Goal: Information Seeking & Learning: Compare options

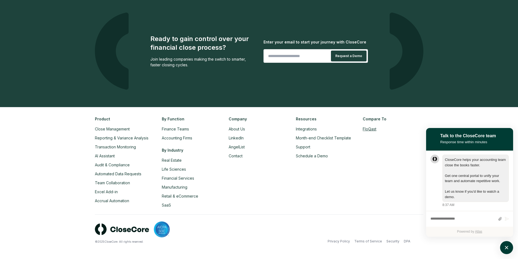
scroll to position [0, 0]
click at [286, 217] on div "© 2025 CloseCore. All rights reserved. Privacy Policy Terms of Service Security…" at bounding box center [259, 232] width 328 height 36
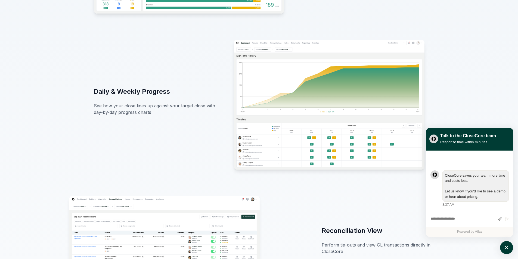
scroll to position [435, 0]
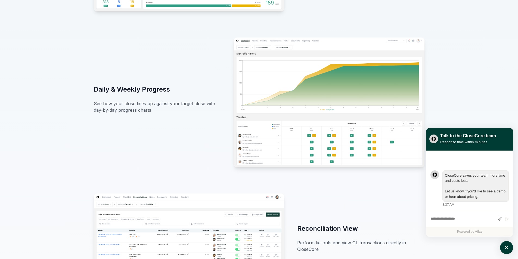
click at [460, 218] on textarea "atlas-composer" at bounding box center [462, 219] width 65 height 7
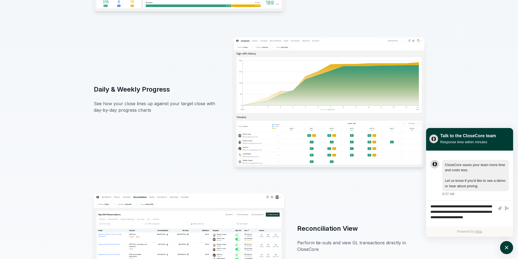
type textarea "**********"
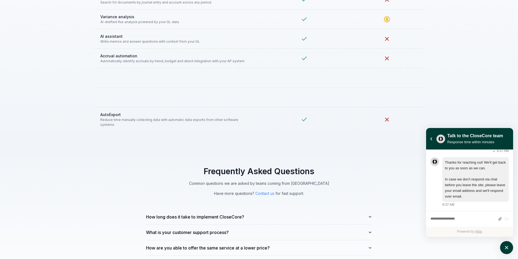
scroll to position [1413, 0]
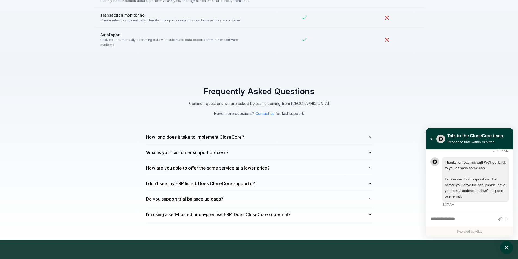
click at [231, 132] on button "How long does it take to implement CloseCore?" at bounding box center [259, 136] width 226 height 15
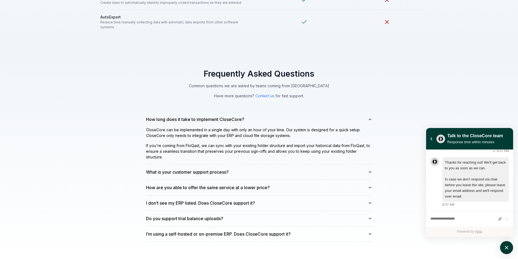
scroll to position [1441, 0]
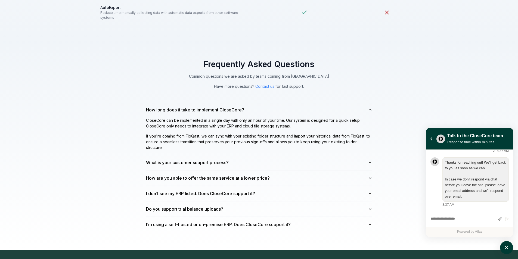
drag, startPoint x: 470, startPoint y: 97, endPoint x: 461, endPoint y: 96, distance: 8.7
click at [468, 97] on div "Frequently Asked Questions Common questions we are asked by teams coming from F…" at bounding box center [259, 146] width 518 height 208
click at [268, 83] on button "Contact us" at bounding box center [264, 86] width 19 height 6
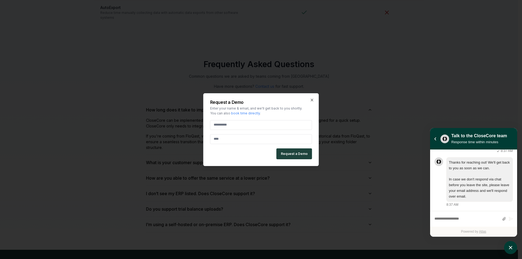
click at [275, 122] on input "email" at bounding box center [261, 125] width 102 height 10
click at [277, 110] on p "Enter your name & email, and we'll get back to you shortly. You can also book t…" at bounding box center [261, 111] width 102 height 10
click at [250, 111] on link "book time directly" at bounding box center [245, 113] width 29 height 4
drag, startPoint x: 312, startPoint y: 98, endPoint x: 366, endPoint y: 91, distance: 54.7
click at [312, 98] on icon "button" at bounding box center [312, 100] width 4 height 4
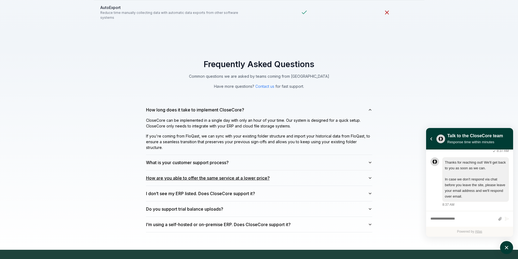
click at [234, 176] on button "How are you able to offer the same service at a lower price?" at bounding box center [259, 177] width 226 height 15
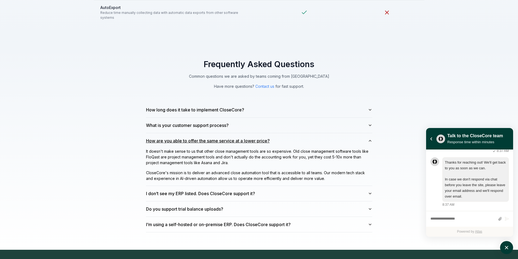
click at [274, 141] on button "How are you able to offer the same service at a lower price?" at bounding box center [259, 140] width 226 height 15
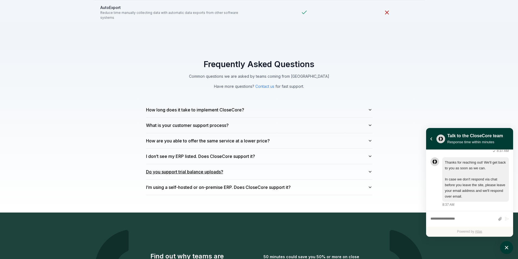
click at [205, 169] on button "Do you support trial balance uploads?" at bounding box center [259, 171] width 226 height 15
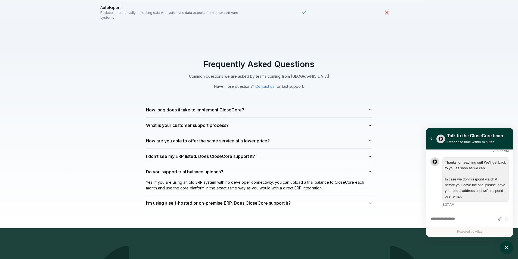
click at [246, 166] on button "Do you support trial balance uploads?" at bounding box center [259, 171] width 226 height 15
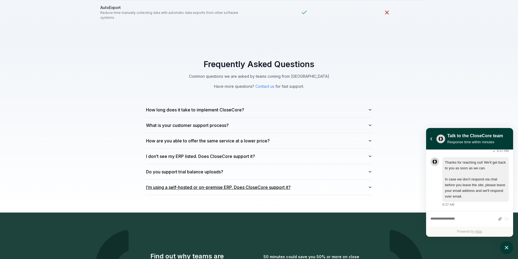
click at [246, 184] on button "I’m using a self-hosted or on-premise ERP. Does CloseCore support it?" at bounding box center [259, 187] width 226 height 15
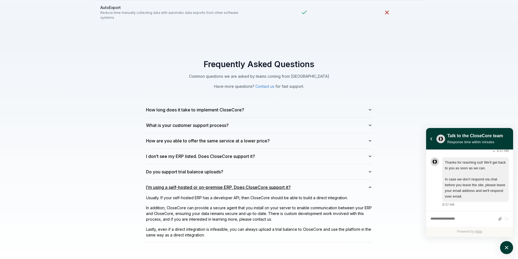
scroll to position [87, 0]
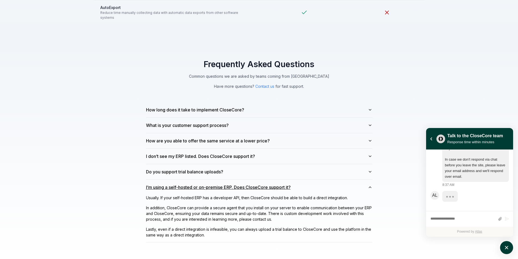
click at [246, 184] on button "I’m using a self-hosted or on-premise ERP. Does CloseCore support it?" at bounding box center [259, 187] width 226 height 15
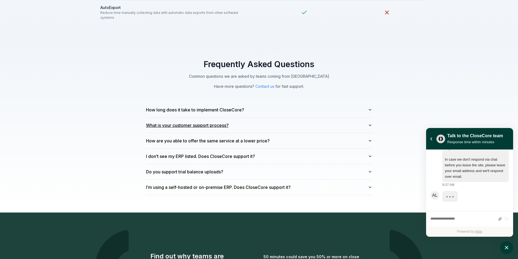
click at [272, 120] on button "What is your customer support process?" at bounding box center [259, 125] width 226 height 15
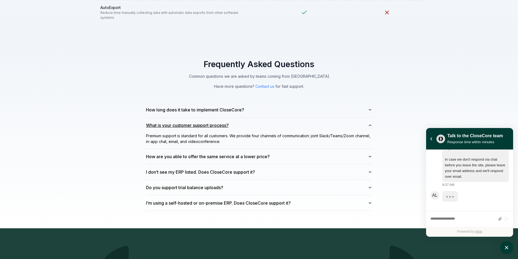
click at [272, 121] on button "What is your customer support process?" at bounding box center [259, 125] width 226 height 15
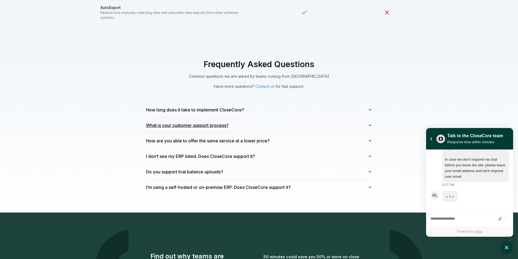
click at [272, 118] on button "What is your customer support process?" at bounding box center [259, 125] width 226 height 15
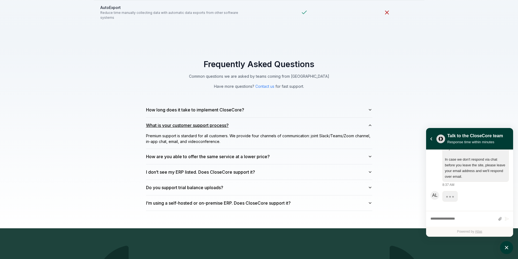
click at [276, 119] on button "What is your customer support process?" at bounding box center [259, 125] width 226 height 15
click at [273, 104] on button "How long does it take to implement CloseCore?" at bounding box center [259, 109] width 226 height 15
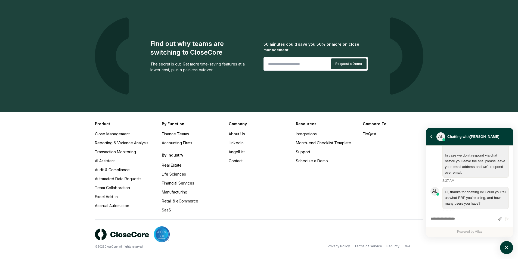
scroll to position [147, 0]
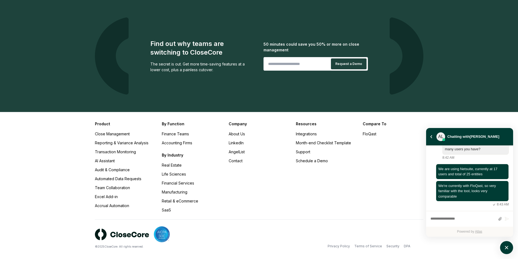
click at [384, 161] on div "Compare To FloQast" at bounding box center [393, 167] width 60 height 92
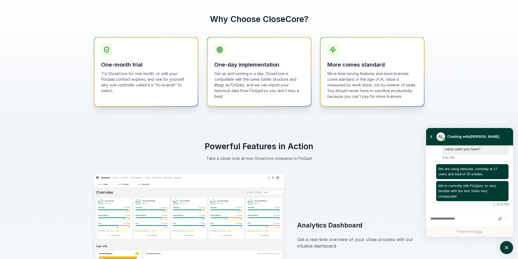
scroll to position [245, 0]
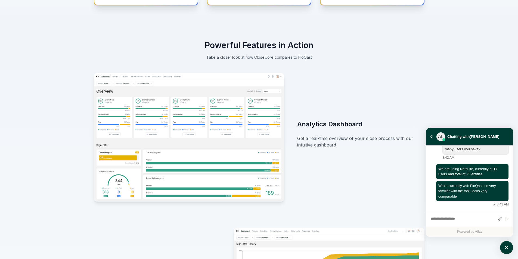
click at [446, 215] on div "Write a message..." at bounding box center [462, 219] width 65 height 10
click at [452, 219] on textarea "atlas-composer" at bounding box center [462, 219] width 65 height 7
type textarea "******"
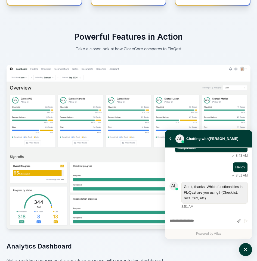
scroll to position [198, 0]
click at [204, 218] on textarea "atlas-composer" at bounding box center [201, 221] width 65 height 7
type textarea "***"
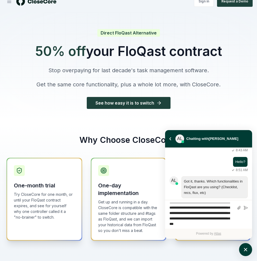
scroll to position [79, 0]
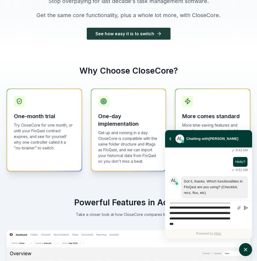
type textarea "**********"
click at [244, 208] on icon "atlas-composer" at bounding box center [246, 208] width 4 height 4
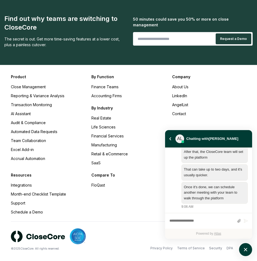
scroll to position [876, 0]
click at [204, 220] on textarea "atlas-composer" at bounding box center [201, 221] width 65 height 7
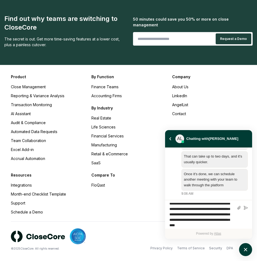
scroll to position [8, 0]
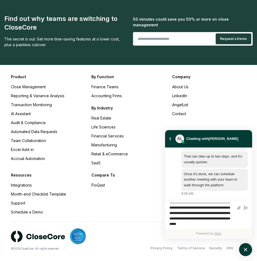
type textarea "**********"
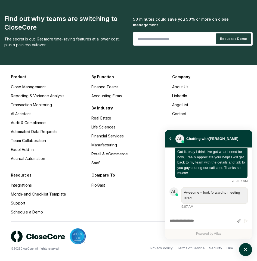
scroll to position [942, 0]
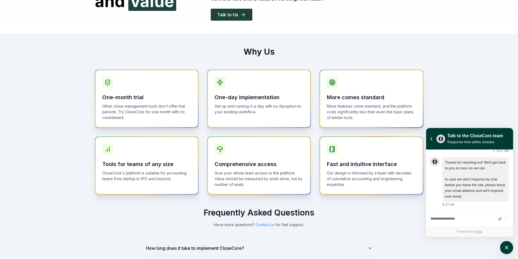
scroll to position [245, 0]
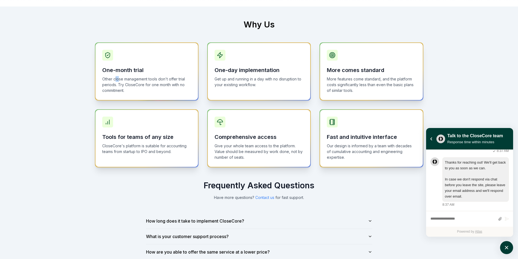
drag, startPoint x: 116, startPoint y: 80, endPoint x: 170, endPoint y: 80, distance: 54.1
click at [170, 80] on p "Other close management tools don't offer trial periods. Try CloseCore for one m…" at bounding box center [146, 84] width 89 height 17
click at [172, 81] on p "Other close management tools don't offer trial periods. Try CloseCore for one m…" at bounding box center [146, 84] width 89 height 17
drag, startPoint x: 127, startPoint y: 85, endPoint x: 172, endPoint y: 84, distance: 45.1
click at [172, 84] on p "Other close management tools don't offer trial periods. Try CloseCore for one m…" at bounding box center [146, 84] width 89 height 17
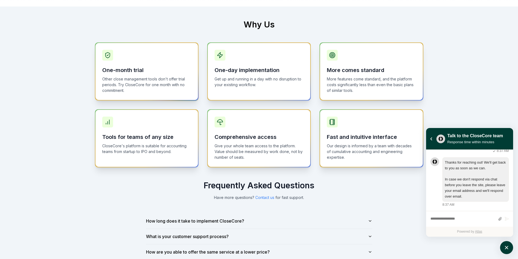
drag, startPoint x: 172, startPoint y: 84, endPoint x: 130, endPoint y: 85, distance: 41.1
click at [131, 85] on p "Other close management tools don't offer trial periods. Try CloseCore for one m…" at bounding box center [146, 84] width 89 height 17
drag, startPoint x: 130, startPoint y: 85, endPoint x: 180, endPoint y: 83, distance: 49.2
click at [180, 83] on p "Other close management tools don't offer trial periods. Try CloseCore for one m…" at bounding box center [146, 84] width 89 height 17
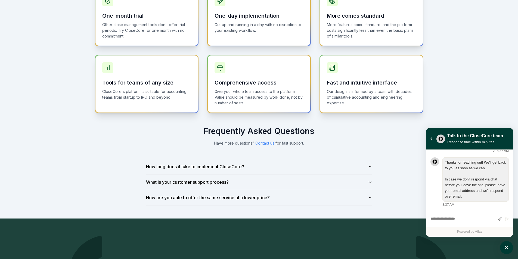
scroll to position [353, 0]
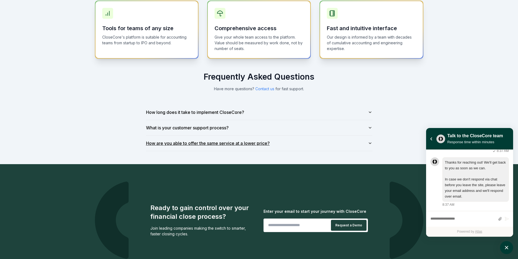
click at [185, 142] on button "How are you able to offer the same service at a lower price?" at bounding box center [259, 143] width 226 height 15
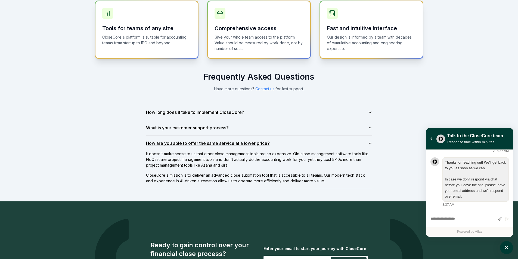
click at [236, 144] on button "How are you able to offer the same service at a lower price?" at bounding box center [259, 143] width 226 height 15
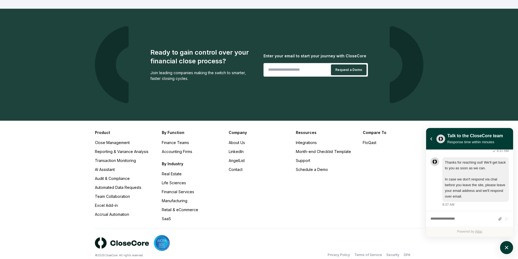
scroll to position [522, 0]
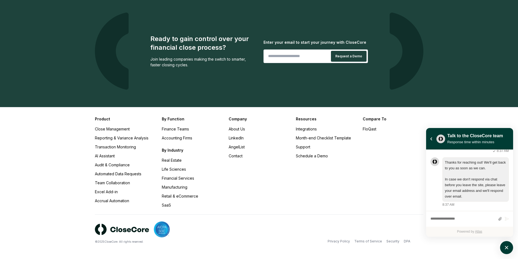
click at [236, 194] on div "Company About Us LinkedIn AngelList Contact" at bounding box center [259, 162] width 60 height 92
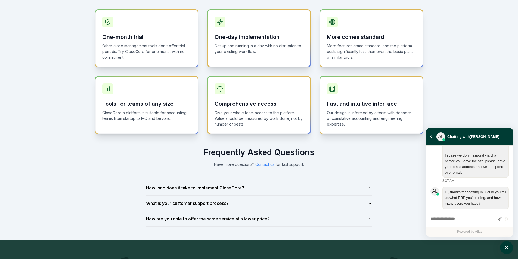
scroll to position [84, 0]
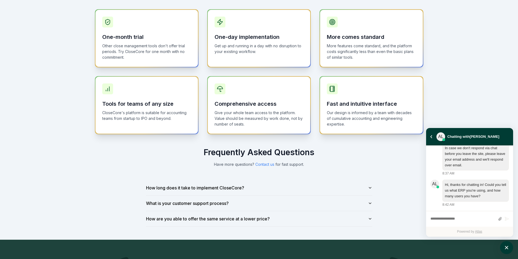
click at [462, 216] on textarea "atlas-composer" at bounding box center [462, 219] width 65 height 7
type textarea "**********"
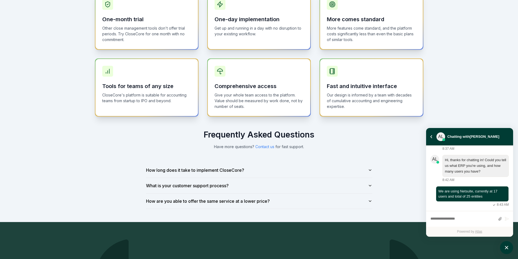
scroll to position [305, 0]
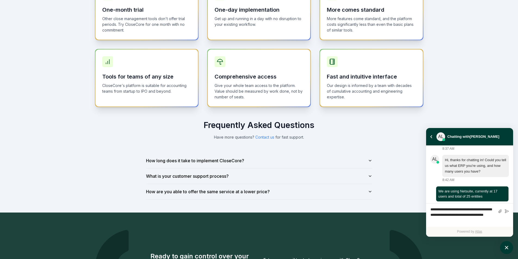
type textarea "**********"
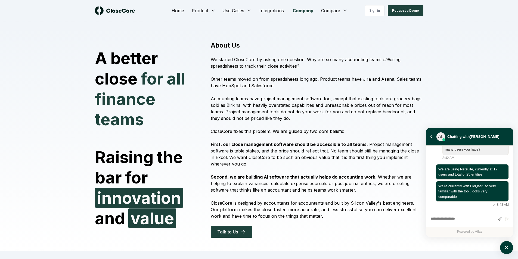
scroll to position [0, 0]
click at [286, 152] on p "First, our close management software should be accessible to all teams. Project…" at bounding box center [317, 154] width 212 height 26
drag, startPoint x: 250, startPoint y: 144, endPoint x: 309, endPoint y: 146, distance: 59.8
click at [303, 145] on strong "First, our close management software should be accessible to all teams." at bounding box center [289, 144] width 157 height 5
click at [310, 146] on strong "First, our close management software should be accessible to all teams." at bounding box center [289, 144] width 157 height 5
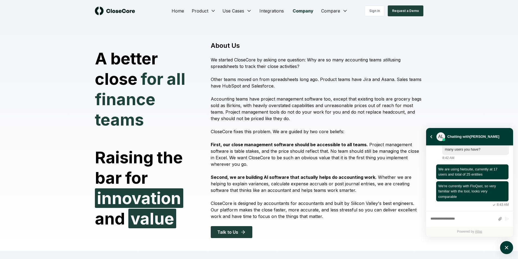
drag, startPoint x: 244, startPoint y: 102, endPoint x: 326, endPoint y: 109, distance: 82.9
click at [324, 108] on p "Accounting teams have project management software too, except that existing too…" at bounding box center [317, 109] width 212 height 26
click at [326, 109] on p "Accounting teams have project management software too, except that existing too…" at bounding box center [317, 109] width 212 height 26
drag, startPoint x: 317, startPoint y: 105, endPoint x: 370, endPoint y: 105, distance: 53.0
click at [369, 104] on p "Accounting teams have project management software too, except that existing too…" at bounding box center [317, 109] width 212 height 26
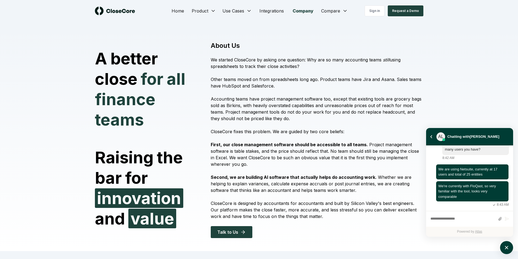
click at [370, 105] on p "Accounting teams have project management software too, except that existing too…" at bounding box center [317, 109] width 212 height 26
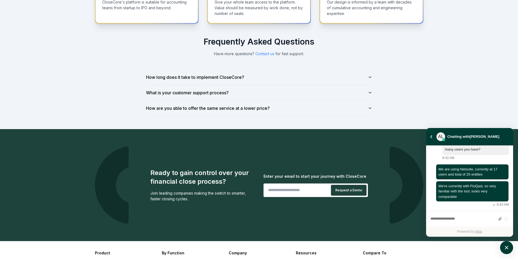
scroll to position [299, 0]
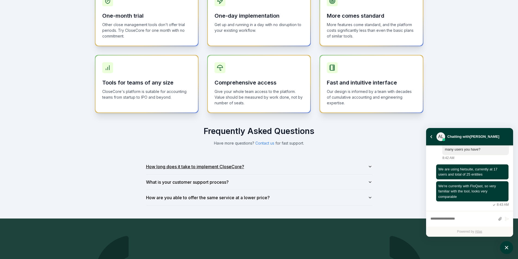
click at [182, 168] on button "How long does it take to implement CloseCore?" at bounding box center [259, 166] width 226 height 15
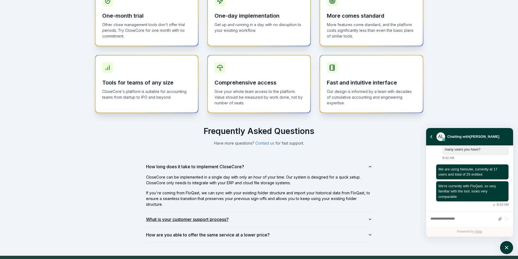
click at [264, 221] on button "What is your customer support process?" at bounding box center [259, 219] width 226 height 15
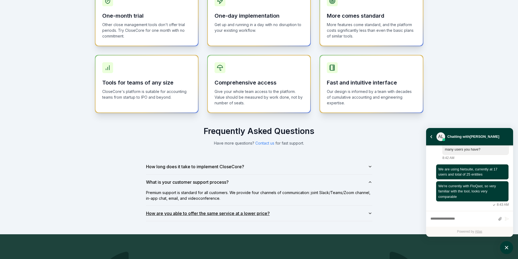
click at [248, 217] on button "How are you able to offer the same service at a lower price?" at bounding box center [259, 213] width 226 height 15
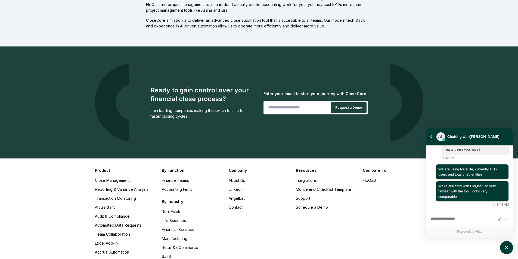
scroll to position [544, 0]
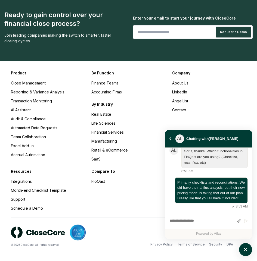
scroll to position [831, 0]
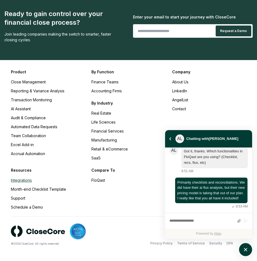
click at [27, 181] on link "Integrations" at bounding box center [21, 180] width 21 height 5
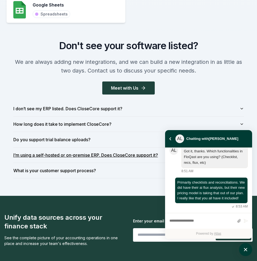
scroll to position [733, 0]
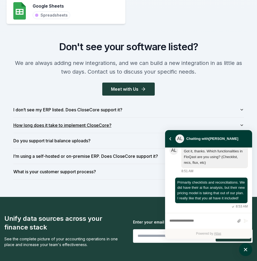
click at [105, 128] on button "How long does it take to implement CloseCore?" at bounding box center [128, 125] width 231 height 15
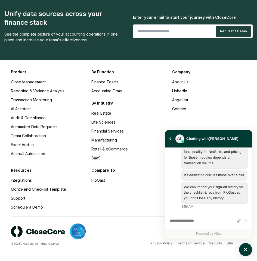
scroll to position [291, 0]
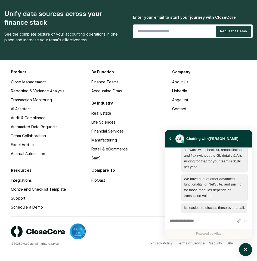
drag, startPoint x: 204, startPoint y: 172, endPoint x: 223, endPoint y: 172, distance: 18.2
click at [223, 170] on p "We also offer a basic version of the software with checklist, reconciliations a…" at bounding box center [214, 156] width 61 height 28
drag, startPoint x: 223, startPoint y: 172, endPoint x: 198, endPoint y: 172, distance: 24.2
click at [198, 170] on p "We also offer a basic version of the software with checklist, reconciliations a…" at bounding box center [214, 156] width 61 height 28
click at [212, 170] on p "We also offer a basic version of the software with checklist, reconciliations a…" at bounding box center [214, 156] width 61 height 28
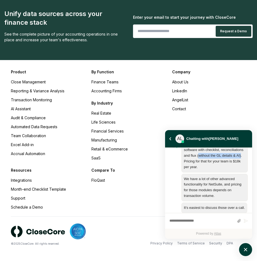
drag, startPoint x: 222, startPoint y: 172, endPoint x: 208, endPoint y: 177, distance: 15.6
click at [208, 170] on p "We also offer a basic version of the software with checklist, reconciliations a…" at bounding box center [214, 156] width 61 height 28
click at [210, 170] on p "We also offer a basic version of the software with checklist, reconciliations a…" at bounding box center [214, 156] width 61 height 28
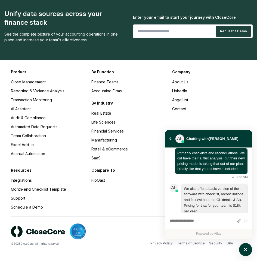
scroll to position [236, 0]
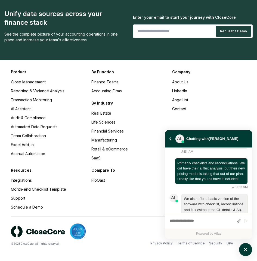
click at [192, 219] on textarea "atlas-composer" at bounding box center [201, 221] width 65 height 7
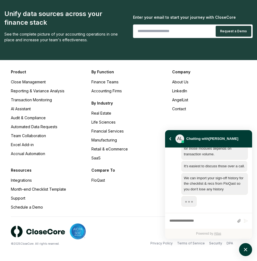
scroll to position [335, 0]
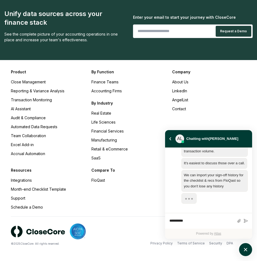
type textarea "*****"
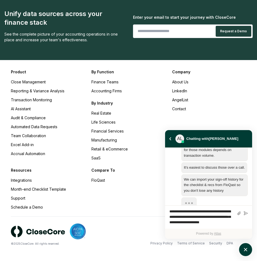
scroll to position [343, 0]
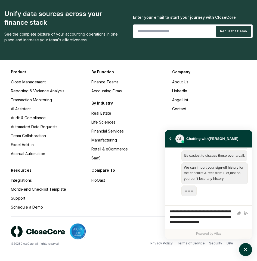
type textarea "**********"
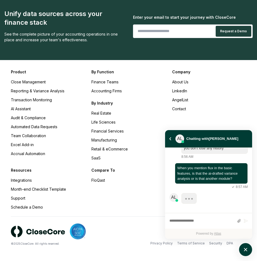
scroll to position [374, 0]
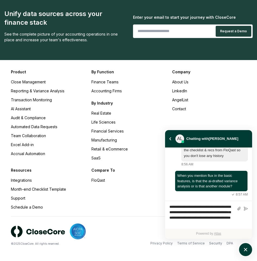
type textarea "**********"
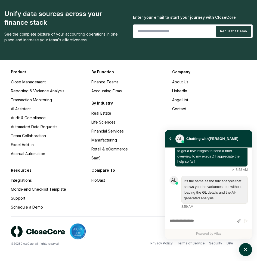
scroll to position [440, 0]
click at [211, 223] on textarea "atlas-composer" at bounding box center [201, 221] width 65 height 7
drag, startPoint x: 196, startPoint y: 186, endPoint x: 227, endPoint y: 188, distance: 31.3
click at [227, 188] on p "it's the same as the flux analysis that shows you the variances, but without lo…" at bounding box center [214, 190] width 61 height 23
click at [228, 196] on p "it's the same as the flux analysis that shows you the variances, but without lo…" at bounding box center [214, 190] width 61 height 23
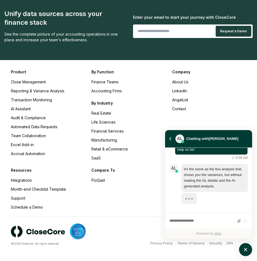
scroll to position [430, 0]
drag, startPoint x: 199, startPoint y: 193, endPoint x: 231, endPoint y: 200, distance: 32.9
click at [231, 189] on p "it's the same as the flux analysis that shows you the variances, but without lo…" at bounding box center [214, 178] width 61 height 23
drag, startPoint x: 220, startPoint y: 200, endPoint x: 197, endPoint y: 201, distance: 22.6
click at [197, 189] on p "it's the same as the flux analysis that shows you the variances, but without lo…" at bounding box center [214, 178] width 61 height 23
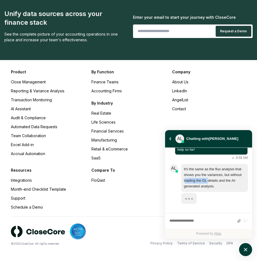
click at [197, 189] on p "it's the same as the flux analysis that shows you the variances, but without lo…" at bounding box center [214, 178] width 61 height 23
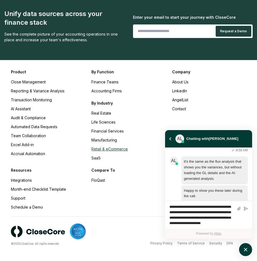
scroll to position [2, 0]
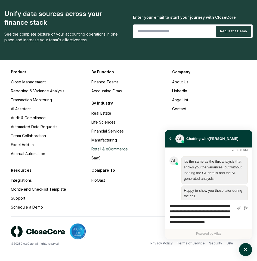
type textarea "**********"
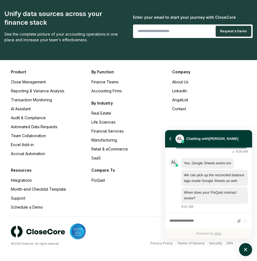
scroll to position [559, 0]
click at [203, 225] on div "Write a message..." at bounding box center [201, 221] width 65 height 10
type textarea "*"
type textarea "**********"
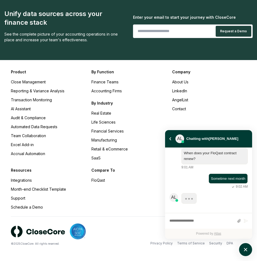
scroll to position [598, 0]
click at [189, 219] on textarea "atlas-composer" at bounding box center [201, 221] width 65 height 7
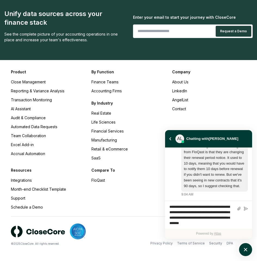
scroll to position [2, 0]
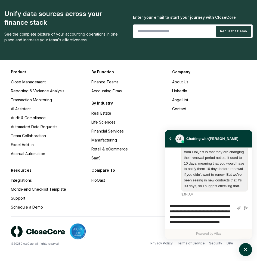
type textarea "**********"
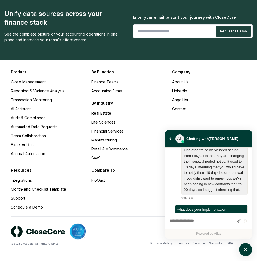
scroll to position [640, 0]
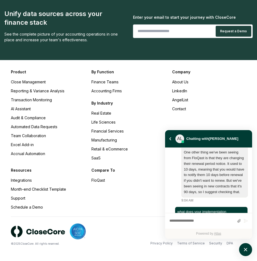
drag, startPoint x: 188, startPoint y: 163, endPoint x: 204, endPoint y: 171, distance: 17.9
click at [201, 170] on p "Ok, cool. We have a fairly busy schedule with integrations this month but we wi…" at bounding box center [214, 158] width 61 height 73
click at [206, 172] on p "Ok, cool. We have a fairly busy schedule with integrations this month but we wi…" at bounding box center [214, 158] width 61 height 73
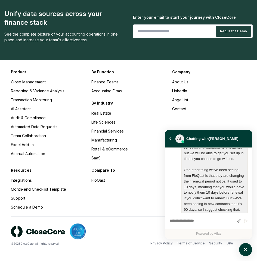
scroll to position [620, 0]
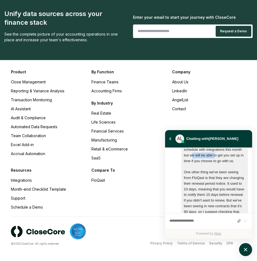
drag, startPoint x: 202, startPoint y: 189, endPoint x: 225, endPoint y: 194, distance: 23.8
click at [225, 190] on p "Ok, cool. We have a fairly busy schedule with integrations this month but we wi…" at bounding box center [214, 177] width 61 height 73
click at [225, 194] on p "Ok, cool. We have a fairly busy schedule with integrations this month but we wi…" at bounding box center [214, 177] width 61 height 73
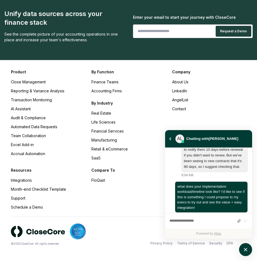
scroll to position [674, 0]
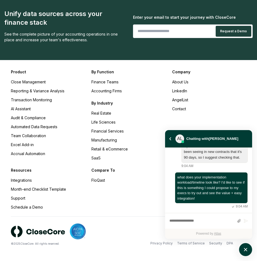
drag, startPoint x: 203, startPoint y: 157, endPoint x: 212, endPoint y: 163, distance: 10.9
click at [212, 160] on p "Ok, cool. We have a fairly busy schedule with integrations this month but we wi…" at bounding box center [214, 123] width 61 height 73
click at [215, 160] on p "Ok, cool. We have a fairly busy schedule with integrations this month but we wi…" at bounding box center [214, 123] width 61 height 73
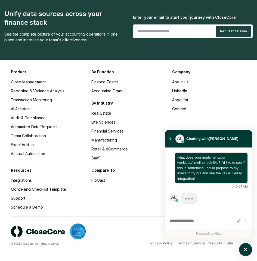
scroll to position [694, 0]
click at [198, 220] on textarea "atlas-composer" at bounding box center [201, 221] width 65 height 7
type textarea "**********"
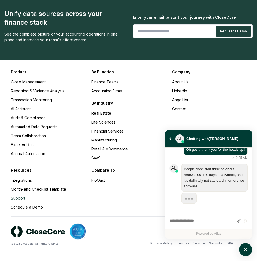
scroll to position [778, 0]
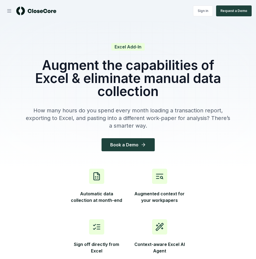
click at [162, 73] on h1 "Augment the capabilities of Excel & eliminate manual data collection" at bounding box center [128, 78] width 209 height 39
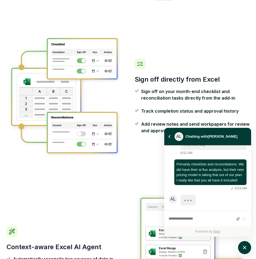
scroll to position [242, 0]
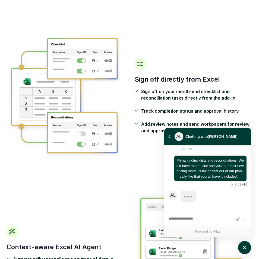
drag, startPoint x: 170, startPoint y: 135, endPoint x: 174, endPoint y: 131, distance: 6.0
drag, startPoint x: 174, startPoint y: 131, endPoint x: 138, endPoint y: 82, distance: 60.6
click at [138, 82] on h3 "Sign off directly from Excel" at bounding box center [192, 79] width 115 height 9
drag, startPoint x: 172, startPoint y: 80, endPoint x: 203, endPoint y: 86, distance: 31.9
click at [208, 82] on h3 "Sign off directly from Excel" at bounding box center [192, 79] width 115 height 9
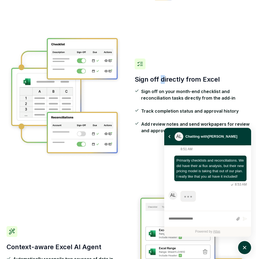
click at [184, 92] on span "Sign off on your month-end checklist and reconciliation tasks directly from the…" at bounding box center [195, 94] width 109 height 13
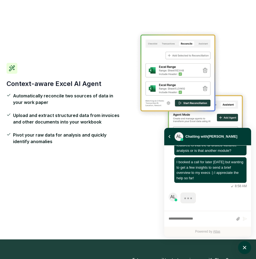
scroll to position [396, 0]
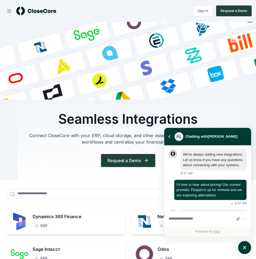
scroll to position [282, 0]
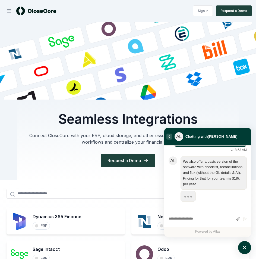
click at [171, 136] on button "atlas-back-button" at bounding box center [170, 136] width 6 height 6
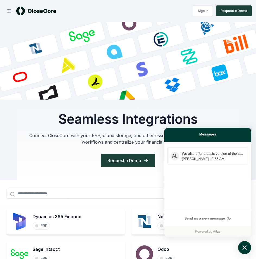
click at [247, 246] on icon "atlas-launcher" at bounding box center [245, 248] width 8 height 8
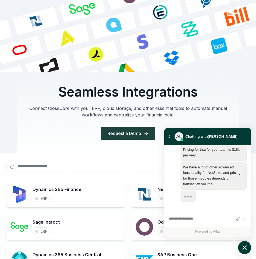
scroll to position [300, 0]
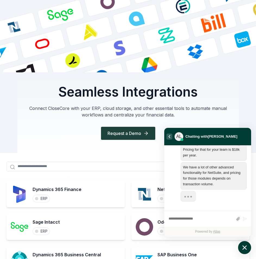
click at [169, 136] on icon "atlas-back-button" at bounding box center [170, 136] width 2 height 3
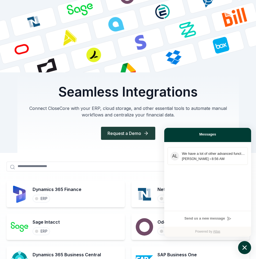
click at [245, 249] on icon "atlas-launcher" at bounding box center [245, 248] width 8 height 8
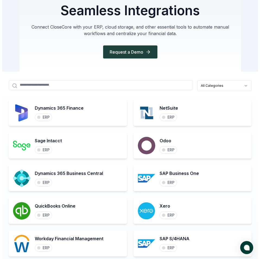
scroll to position [0, 0]
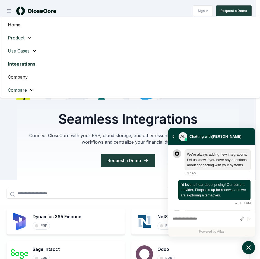
scroll to position [316, 0]
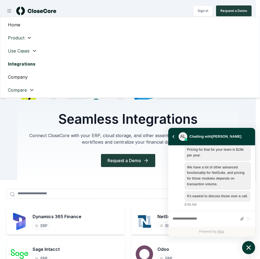
click at [28, 51] on span "Use Cases" at bounding box center [19, 51] width 22 height 7
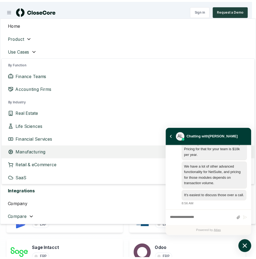
scroll to position [312, 0]
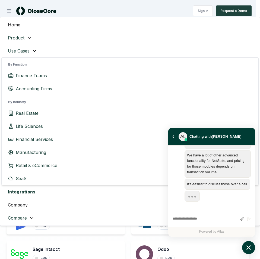
click at [27, 37] on icon "button" at bounding box center [29, 37] width 5 height 5
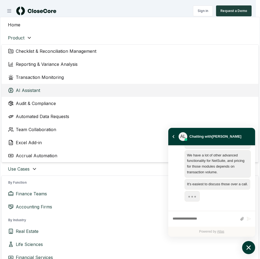
click at [32, 93] on span "AI Assistant" at bounding box center [28, 90] width 24 height 7
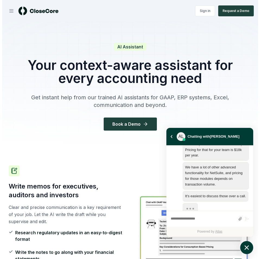
scroll to position [307, 0]
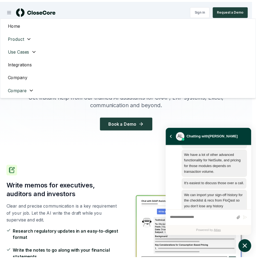
scroll to position [318, 0]
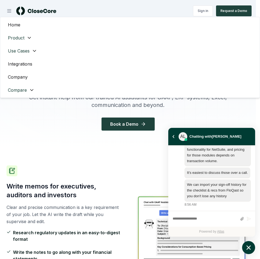
click at [24, 38] on button "Product" at bounding box center [19, 37] width 37 height 13
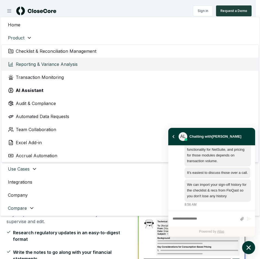
click at [78, 65] on link "Reporting & Variance Analysis" at bounding box center [130, 64] width 257 height 13
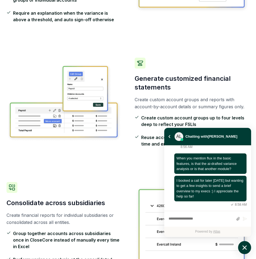
scroll to position [381, 0]
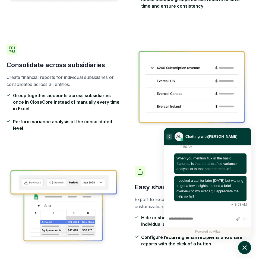
click at [168, 136] on button "atlas-back-button" at bounding box center [170, 136] width 6 height 6
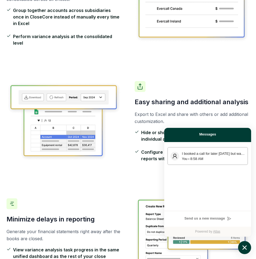
scroll to position [489, 0]
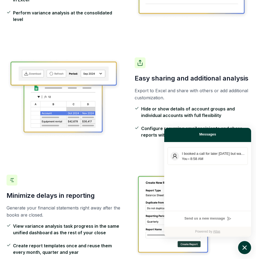
click at [240, 245] on button "atlas-launcher" at bounding box center [244, 247] width 13 height 13
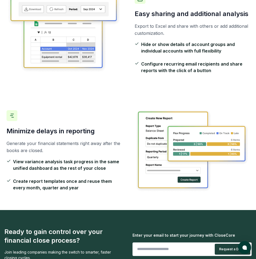
scroll to position [571, 0]
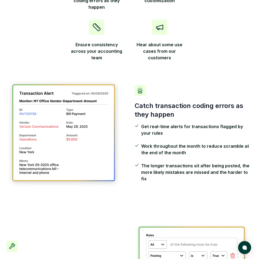
scroll to position [190, 0]
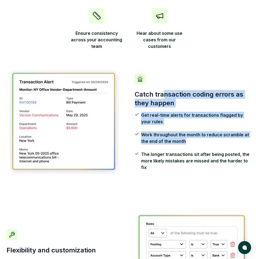
drag, startPoint x: 164, startPoint y: 95, endPoint x: 191, endPoint y: 139, distance: 51.5
click at [191, 139] on div "Catch transaction coding errors as they happen Get real-time alerts for transac…" at bounding box center [192, 121] width 115 height 97
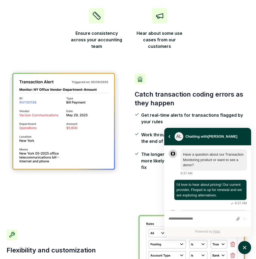
scroll to position [417, 0]
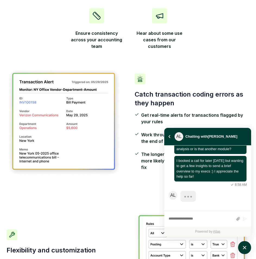
click at [201, 161] on div "When you mention flux in the basic features, is that the ai-drafted variance an…" at bounding box center [208, 160] width 78 height 54
click at [169, 136] on icon "atlas-back-button" at bounding box center [170, 136] width 2 height 3
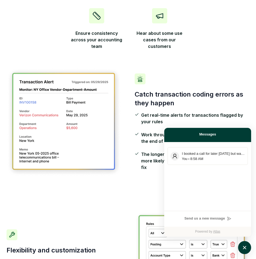
click at [207, 107] on h3 "Catch transaction coding errors as they happen" at bounding box center [192, 98] width 115 height 17
click at [245, 246] on icon "atlas-launcher" at bounding box center [245, 248] width 8 height 8
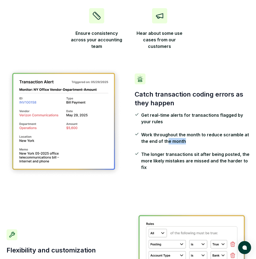
drag, startPoint x: 168, startPoint y: 139, endPoint x: 204, endPoint y: 141, distance: 36.2
click at [204, 141] on span "Work throughout the month to reduce scramble at the end of the month" at bounding box center [195, 137] width 109 height 13
click at [203, 148] on ul "Get real-time alerts for transactions flagged by your rules Work throughout the…" at bounding box center [192, 141] width 115 height 59
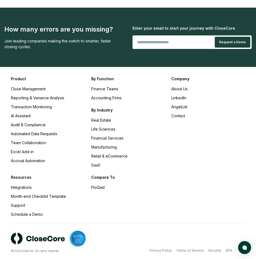
scroll to position [843, 0]
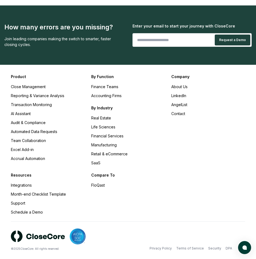
click at [42, 118] on ul "Close Management Reporting & Variance Analysis Transaction Monitoring AI Assist…" at bounding box center [48, 122] width 74 height 77
click at [41, 121] on link "Audit & Compliance" at bounding box center [28, 122] width 35 height 5
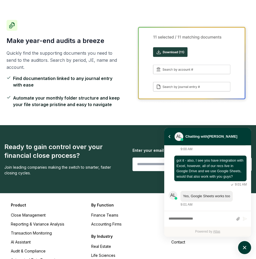
scroll to position [453, 0]
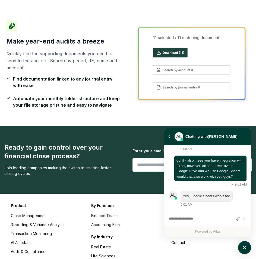
drag, startPoint x: 66, startPoint y: 61, endPoint x: 66, endPoint y: 69, distance: 7.3
click at [66, 61] on p "Quickly find the supporting documents you need to send to the auditors. Search …" at bounding box center [64, 60] width 115 height 21
drag, startPoint x: 42, startPoint y: 77, endPoint x: 102, endPoint y: 79, distance: 60.4
click at [102, 79] on span "Find documentation linked to any journal entry with ease" at bounding box center [67, 82] width 109 height 13
click at [109, 80] on span "Find documentation linked to any journal entry with ease" at bounding box center [67, 82] width 109 height 13
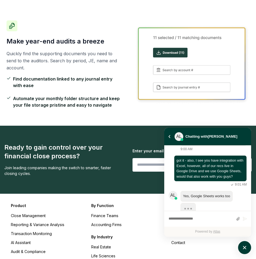
scroll to position [503, 0]
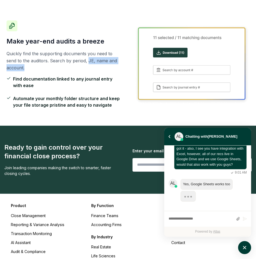
drag, startPoint x: 81, startPoint y: 64, endPoint x: 90, endPoint y: 64, distance: 9.0
click at [88, 64] on p "Quickly find the supporting documents you need to send to the auditors. Search …" at bounding box center [64, 60] width 115 height 21
click at [90, 67] on p "Quickly find the supporting documents you need to send to the auditors. Search …" at bounding box center [64, 60] width 115 height 21
drag, startPoint x: 94, startPoint y: 85, endPoint x: 122, endPoint y: 81, distance: 28.5
click at [123, 82] on div "Make year-end audits a breeze Quickly find the supporting documents you need to…" at bounding box center [128, 64] width 243 height 123
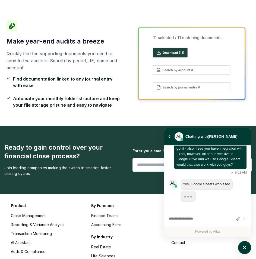
click at [99, 92] on ul "Find documentation linked to any journal entry with ease Automate your monthly …" at bounding box center [64, 92] width 115 height 33
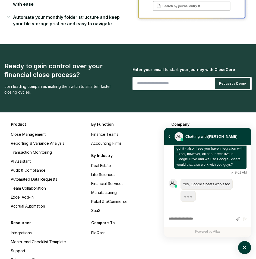
scroll to position [535, 0]
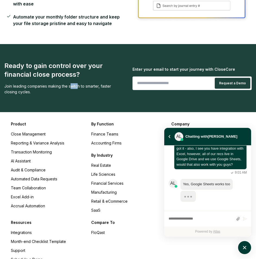
drag, startPoint x: 71, startPoint y: 87, endPoint x: 93, endPoint y: 87, distance: 22.3
click at [93, 87] on div "Join leading companies making the switch to smarter, faster closing cycles." at bounding box center [64, 88] width 120 height 11
click at [97, 88] on div "Join leading companies making the switch to smarter, faster closing cycles." at bounding box center [64, 88] width 120 height 11
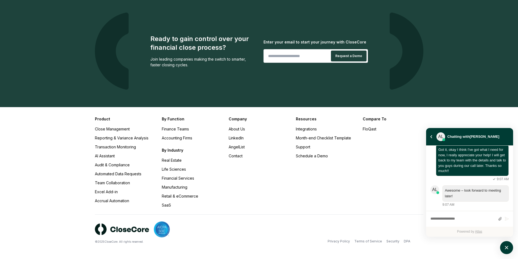
scroll to position [932, 0]
click at [256, 135] on button "atlas-back-button" at bounding box center [431, 137] width 6 height 6
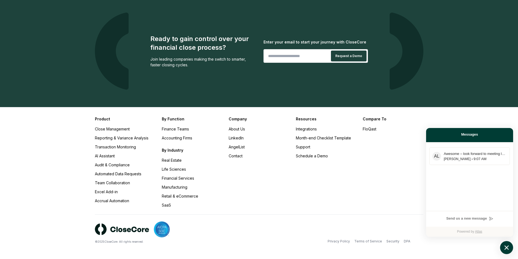
click at [256, 246] on icon "atlas-launcher" at bounding box center [507, 248] width 8 height 8
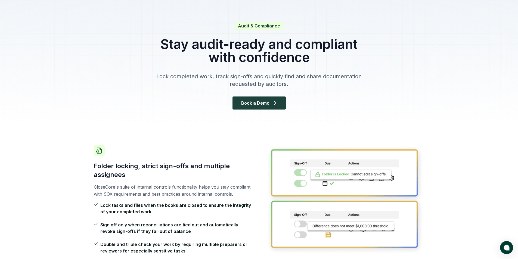
scroll to position [0, 0]
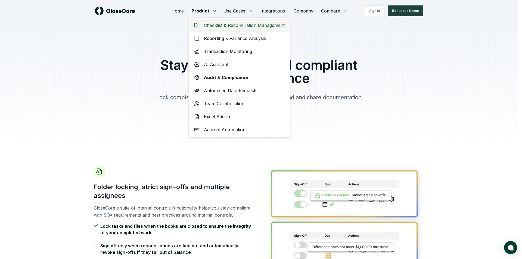
click at [256, 28] on span "Checklist & Reconciliation Management" at bounding box center [244, 25] width 81 height 7
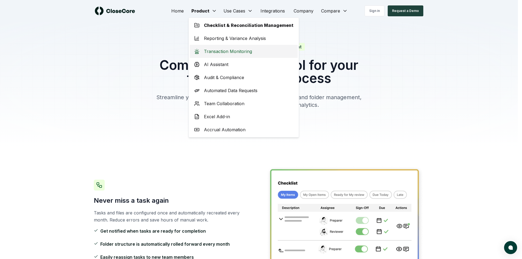
click at [214, 49] on span "Transaction Monitoring" at bounding box center [228, 51] width 48 height 7
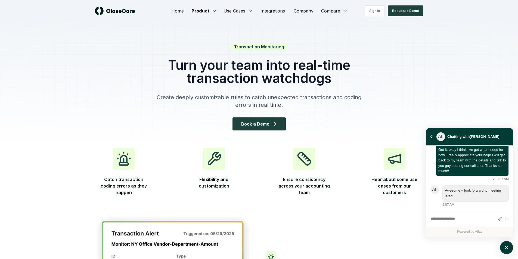
drag, startPoint x: 312, startPoint y: 179, endPoint x: 298, endPoint y: 36, distance: 143.1
click at [185, 12] on link "Home" at bounding box center [177, 10] width 21 height 11
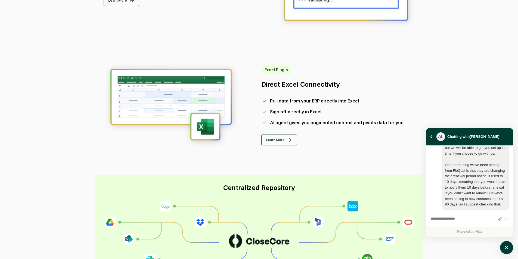
scroll to position [652, 0]
drag, startPoint x: 273, startPoint y: 86, endPoint x: 322, endPoint y: 91, distance: 48.9
click at [314, 88] on h3 "Direct Excel Connectivity" at bounding box center [337, 84] width 153 height 9
click at [322, 91] on div "Excel Plugin Direct Excel Connectivity Pull data from your ERP directly into Ex…" at bounding box center [337, 106] width 153 height 80
drag, startPoint x: 285, startPoint y: 101, endPoint x: 327, endPoint y: 101, distance: 41.6
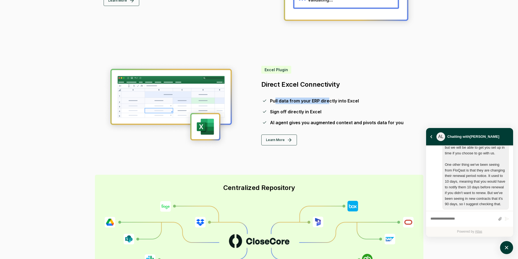
click at [327, 101] on div "Pull data from your ERP directly into Excel" at bounding box center [314, 101] width 89 height 7
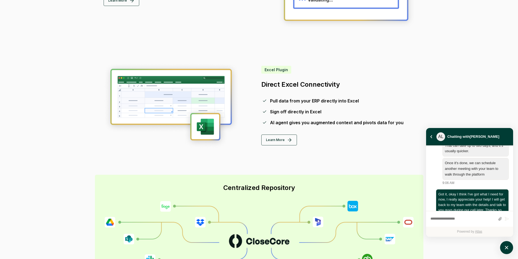
scroll to position [958, 0]
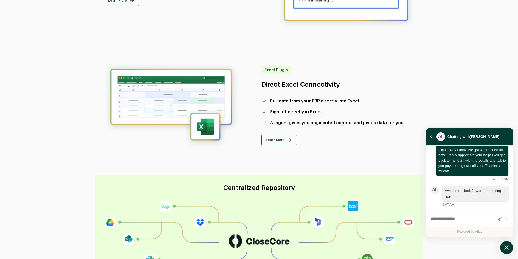
click at [503, 248] on icon "atlas-launcher" at bounding box center [507, 248] width 8 height 8
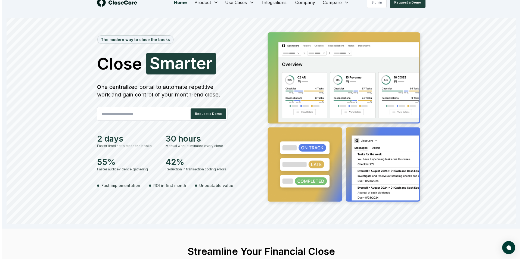
scroll to position [0, 0]
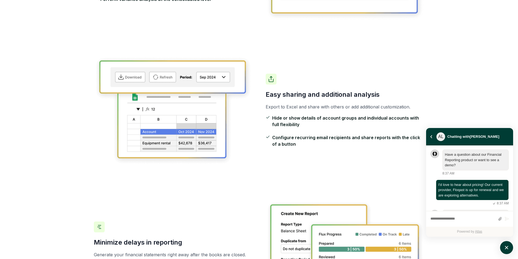
scroll to position [932, 0]
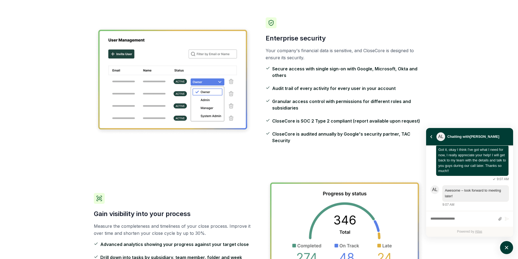
scroll to position [571, 0]
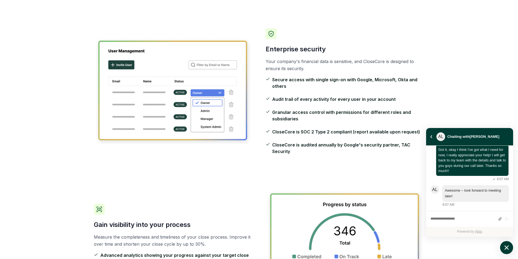
click at [510, 245] on icon "atlas-launcher" at bounding box center [507, 248] width 8 height 8
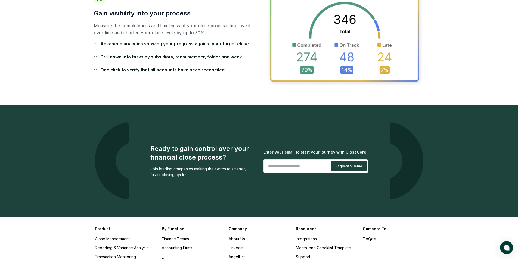
scroll to position [870, 0]
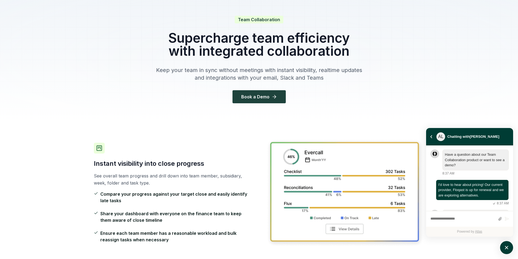
scroll to position [932, 0]
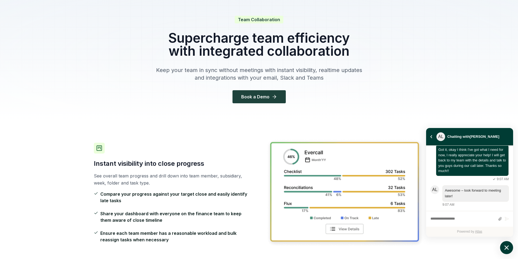
click at [506, 247] on icon "atlas-launcher" at bounding box center [506, 247] width 4 height 4
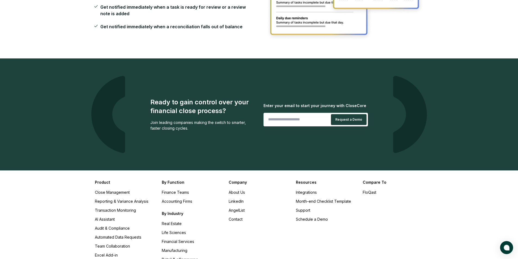
scroll to position [870, 0]
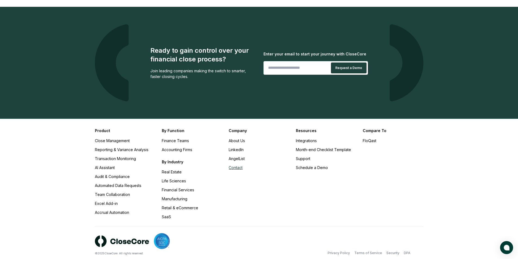
click at [236, 168] on link "Contact" at bounding box center [236, 167] width 14 height 5
click at [173, 140] on link "Finance Teams" at bounding box center [175, 140] width 27 height 5
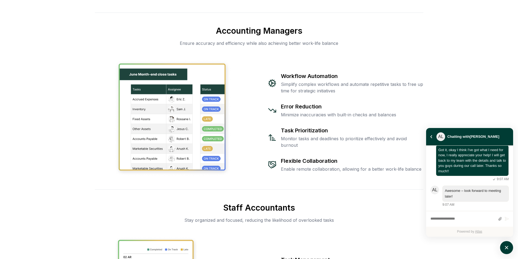
scroll to position [761, 0]
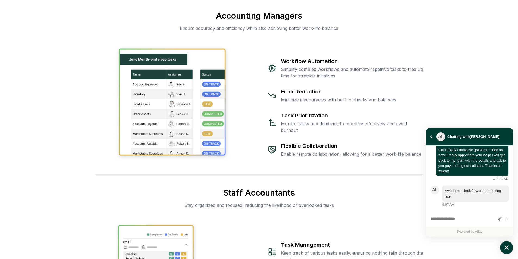
click at [509, 244] on icon "atlas-launcher" at bounding box center [507, 248] width 8 height 8
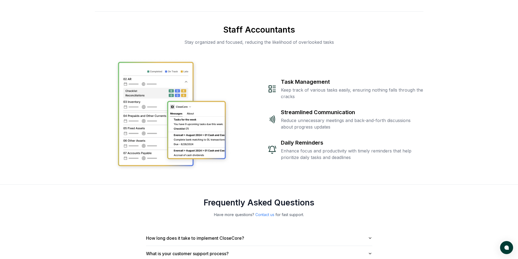
scroll to position [1114, 0]
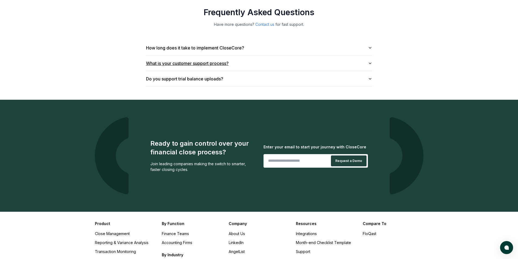
click at [219, 63] on button "What is your customer support process?" at bounding box center [259, 63] width 226 height 15
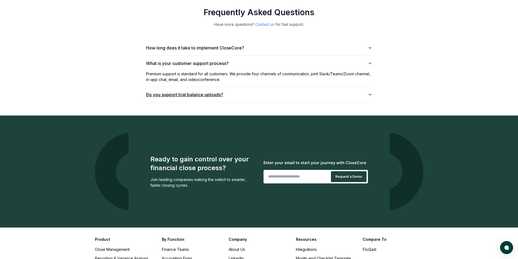
click at [245, 93] on button "Do you support trial balance uploads?" at bounding box center [259, 94] width 226 height 15
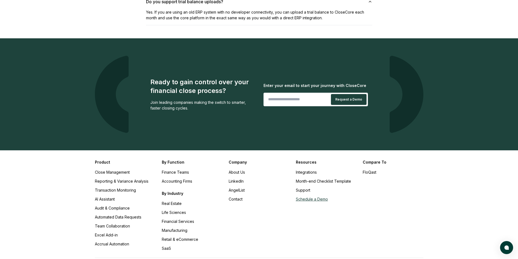
scroll to position [1235, 0]
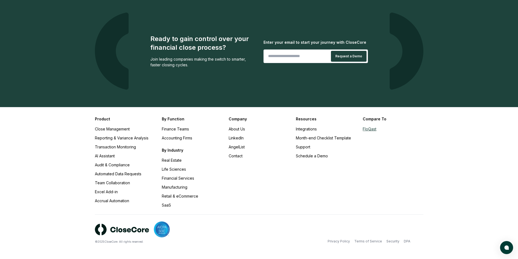
click at [368, 129] on link "FloQast" at bounding box center [370, 129] width 14 height 5
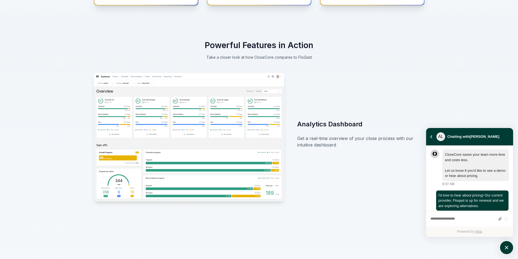
scroll to position [942, 0]
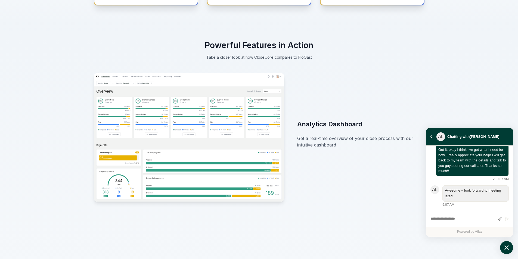
click at [505, 248] on icon "atlas-launcher" at bounding box center [507, 248] width 8 height 8
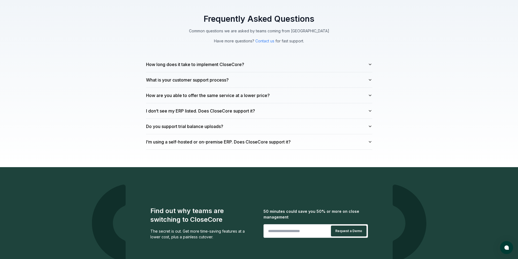
scroll to position [1429, 0]
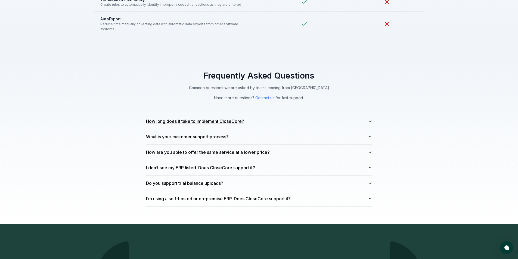
click at [170, 118] on button "How long does it take to implement CloseCore?" at bounding box center [259, 121] width 226 height 15
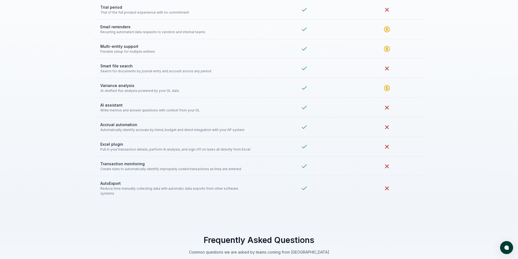
scroll to position [1265, 0]
click at [296, 205] on div "Feature Comparison See how CloseCore stacks up against FloQast in this detailed…" at bounding box center [259, 37] width 518 height 362
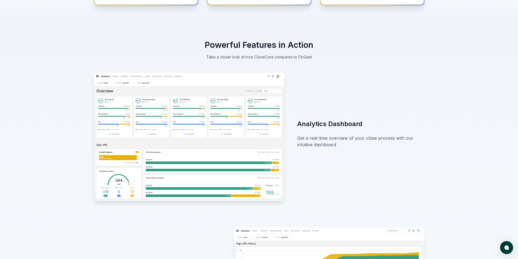
scroll to position [240, 0]
